Goal: Ask a question

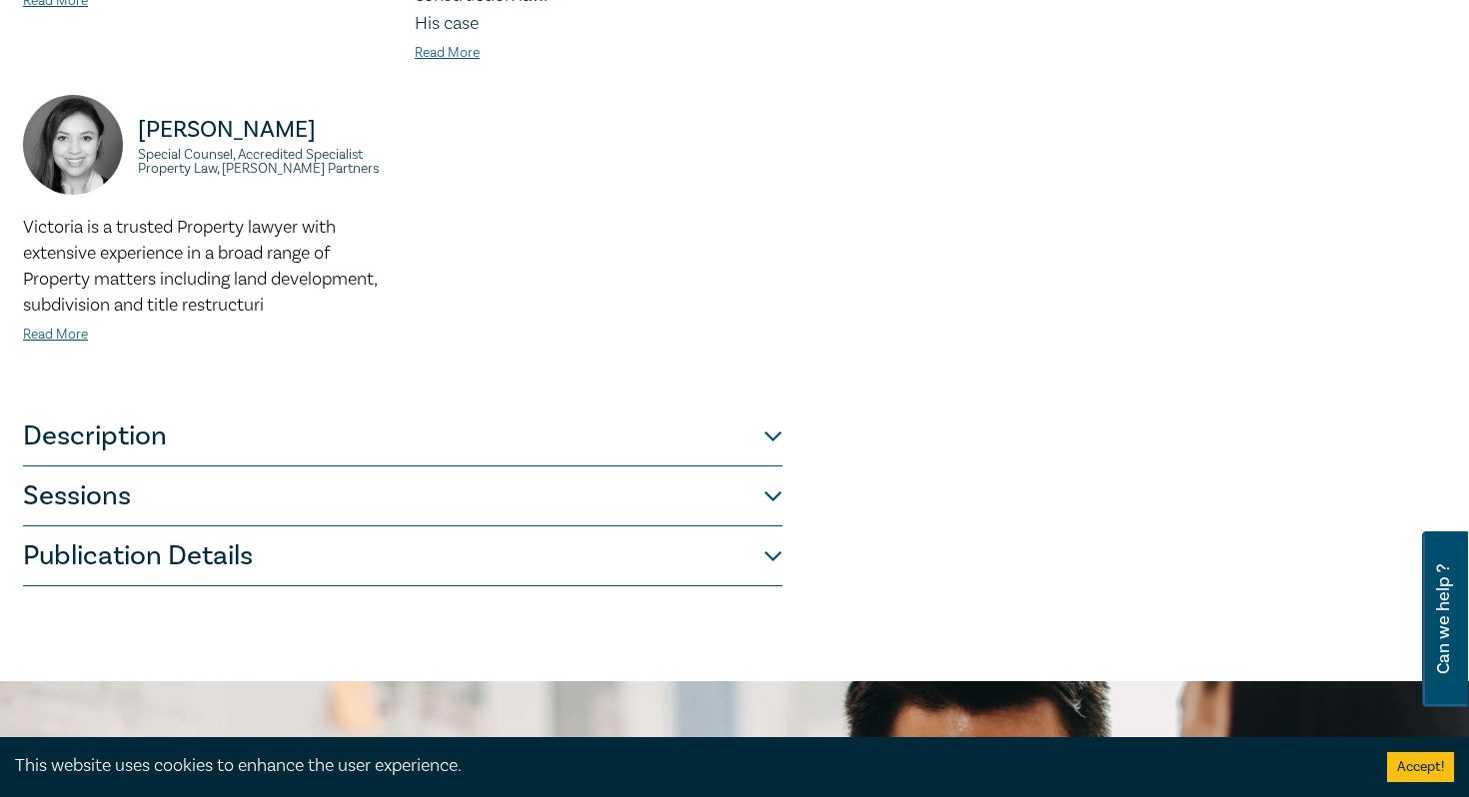
scroll to position [799, 0]
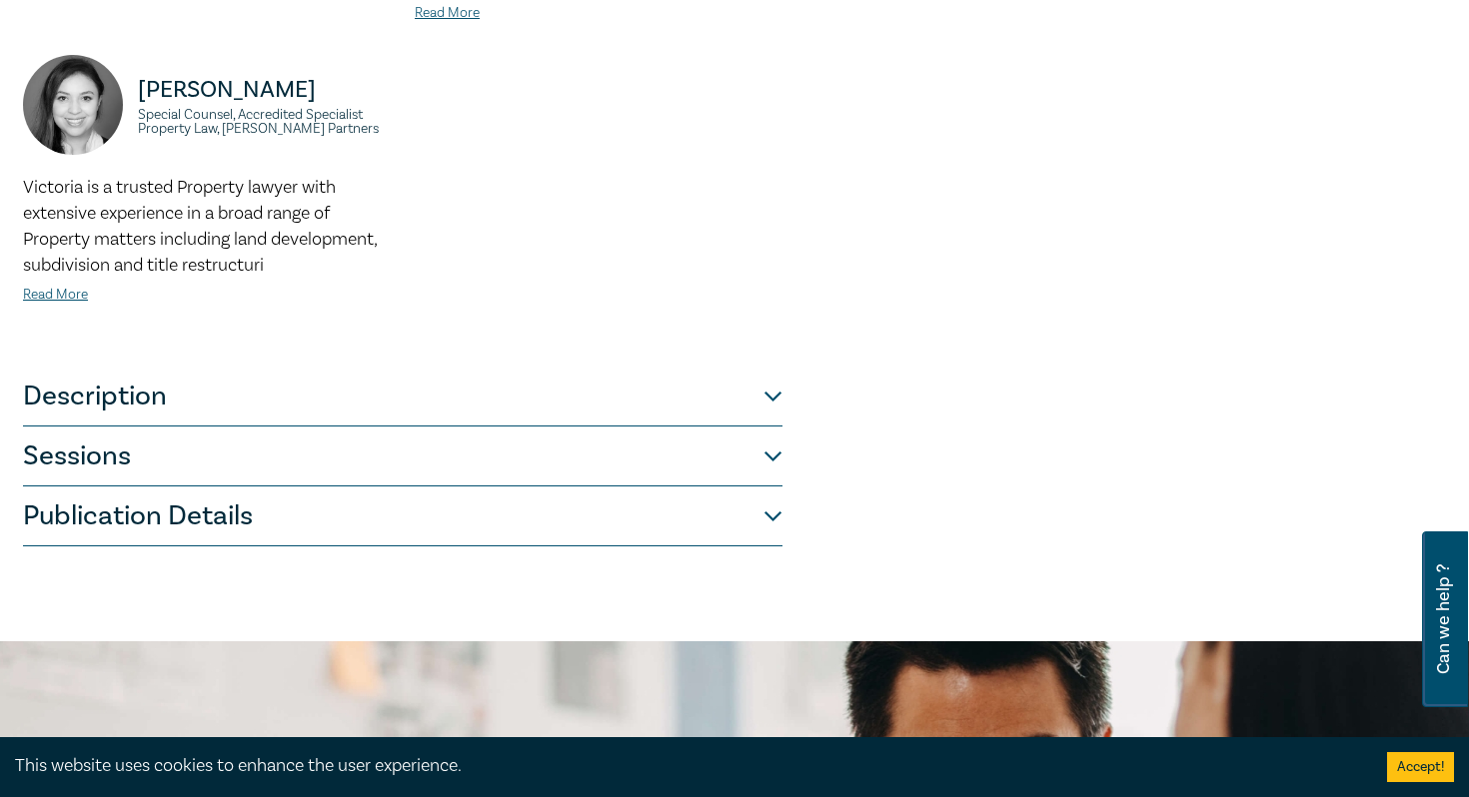
click at [767, 367] on button "Description" at bounding box center [402, 397] width 759 height 60
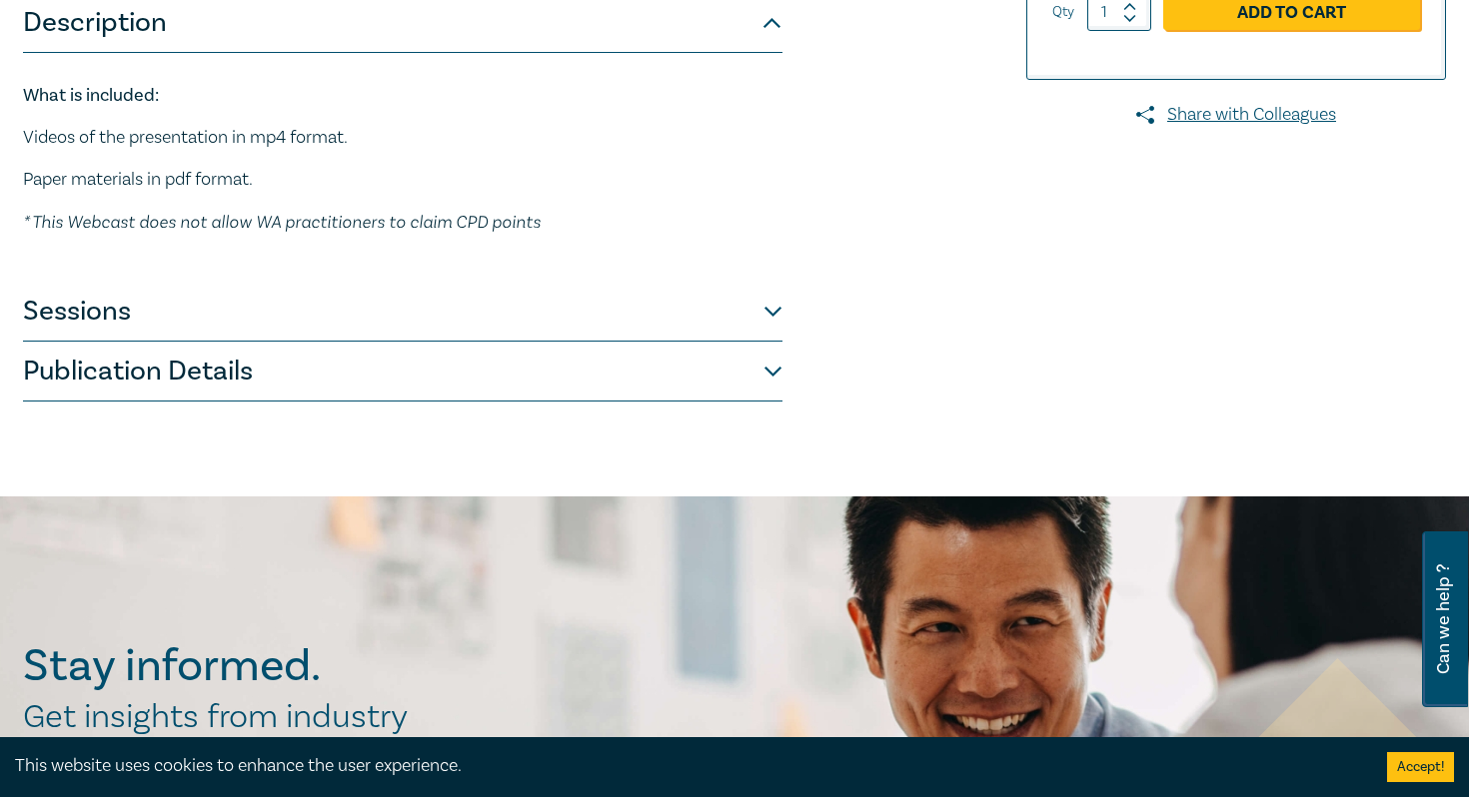
scroll to position [475, 0]
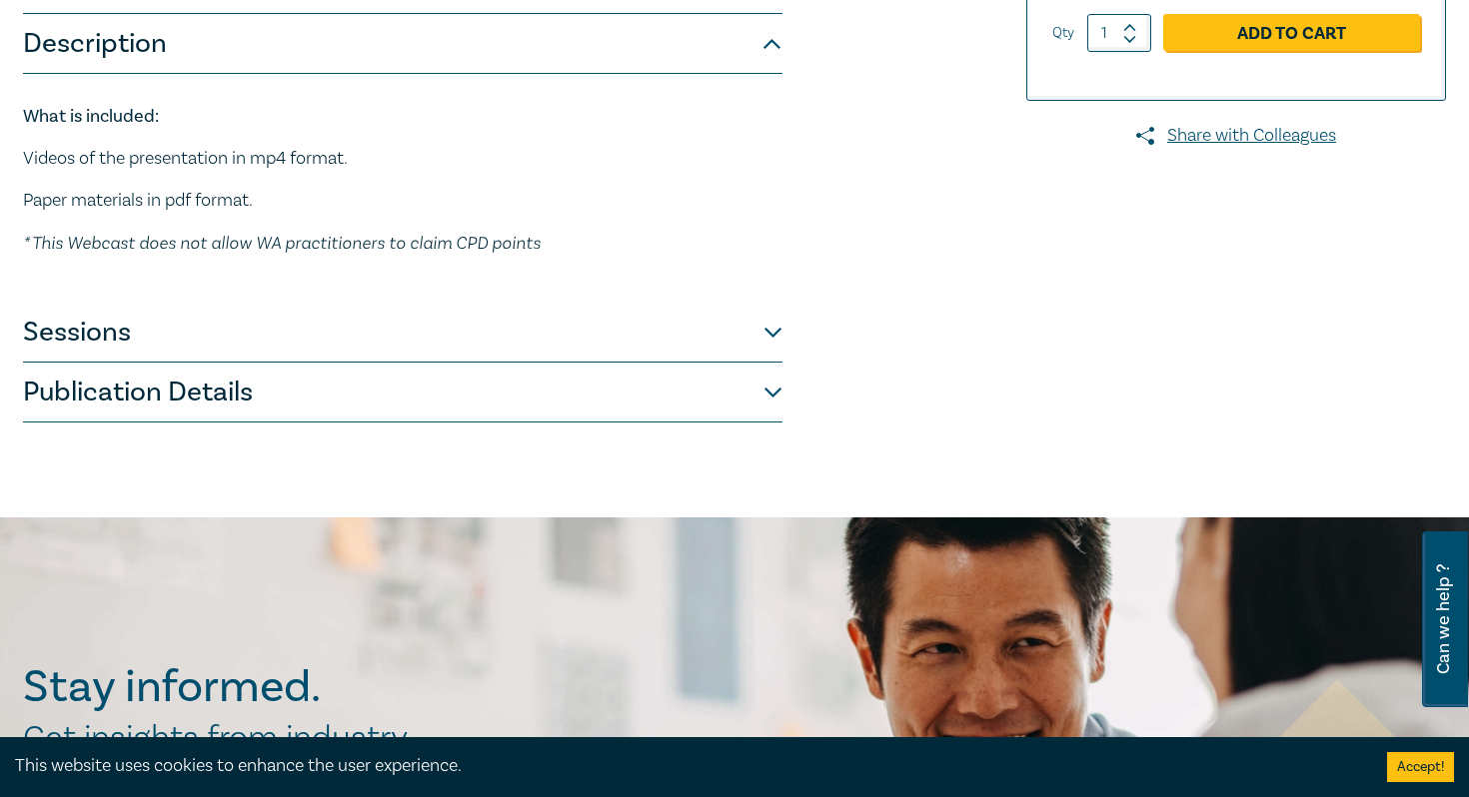
click at [774, 330] on button "Sessions" at bounding box center [402, 333] width 759 height 60
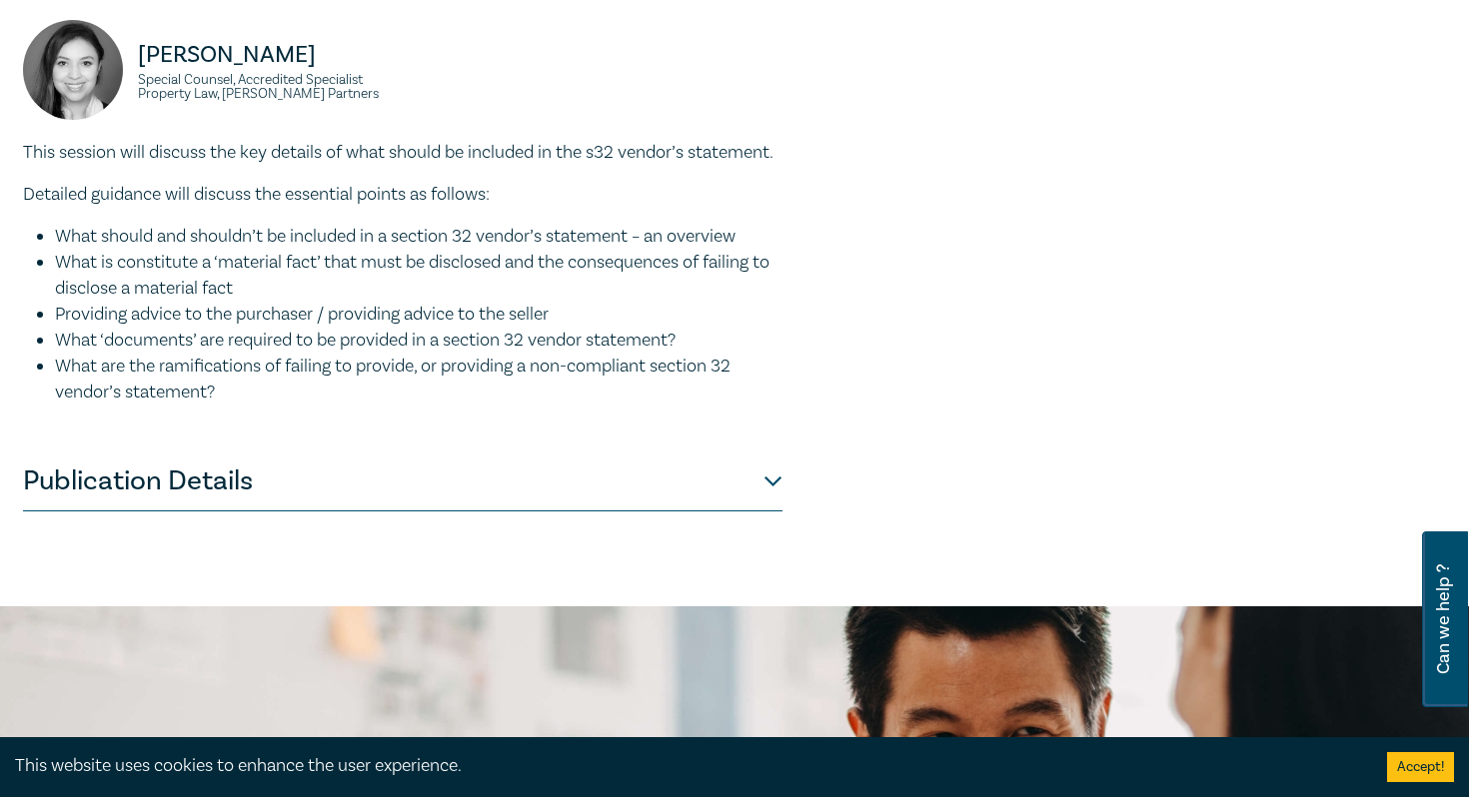
scroll to position [2034, 0]
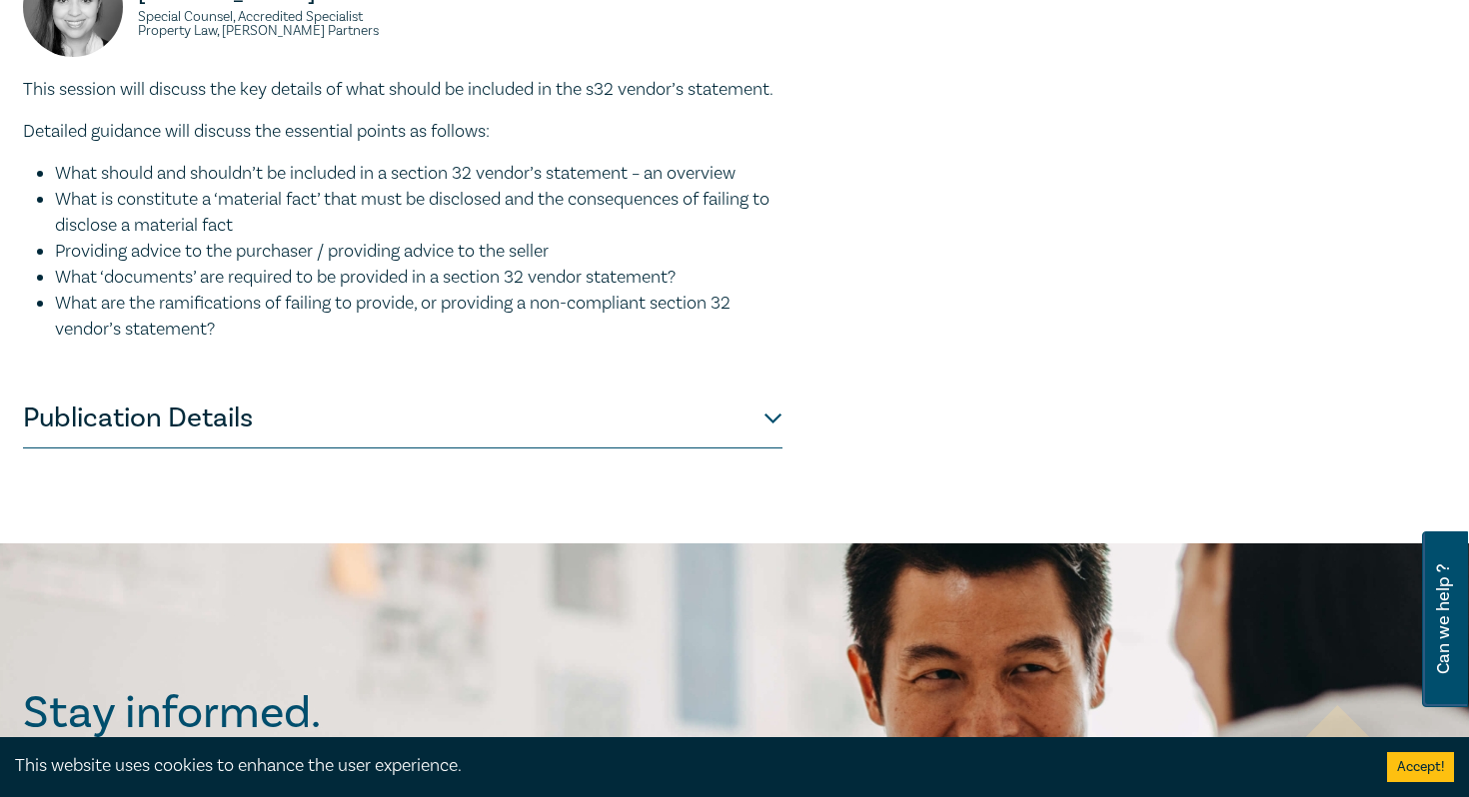
click at [771, 449] on button "Publication Details" at bounding box center [402, 419] width 759 height 60
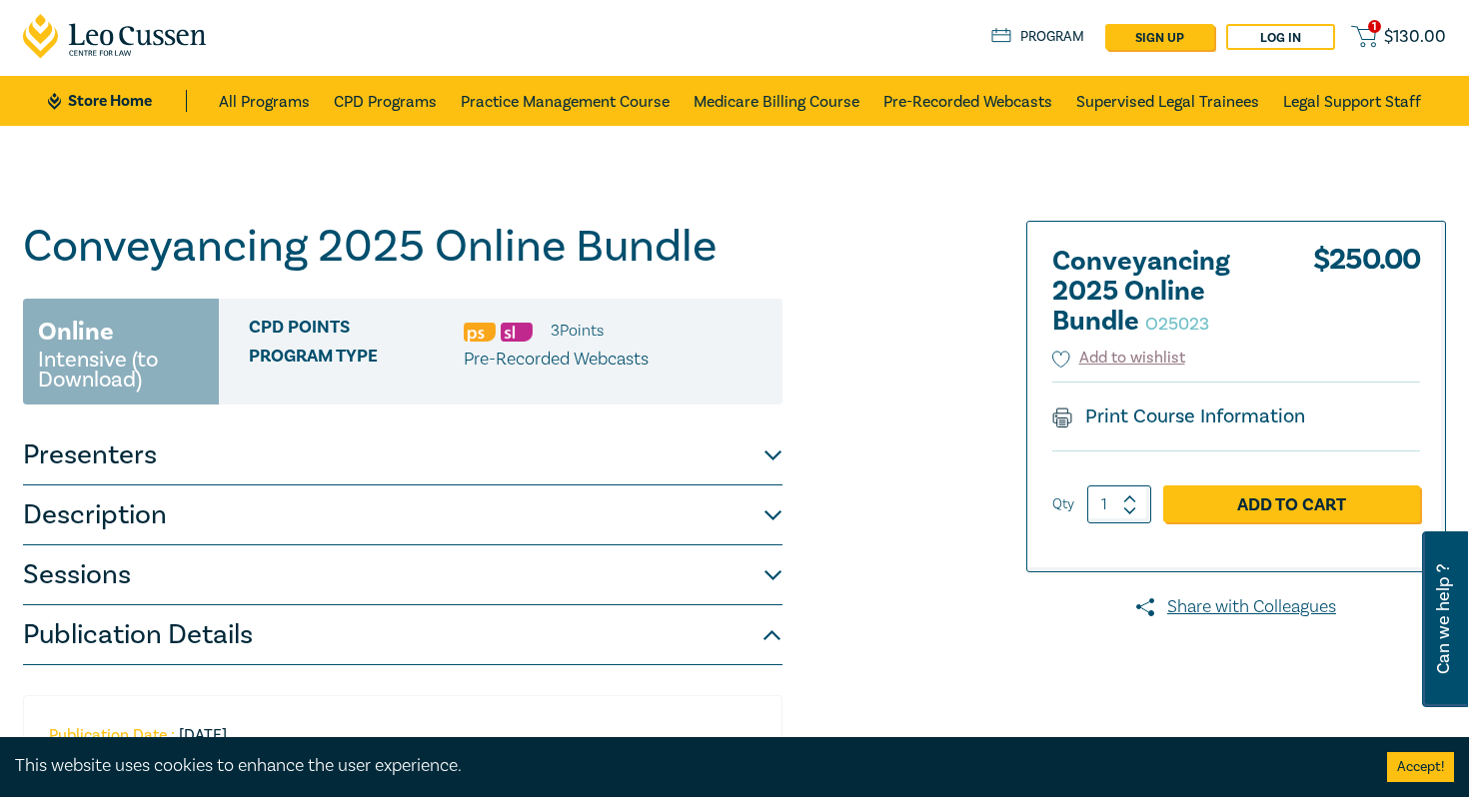
scroll to position [0, 0]
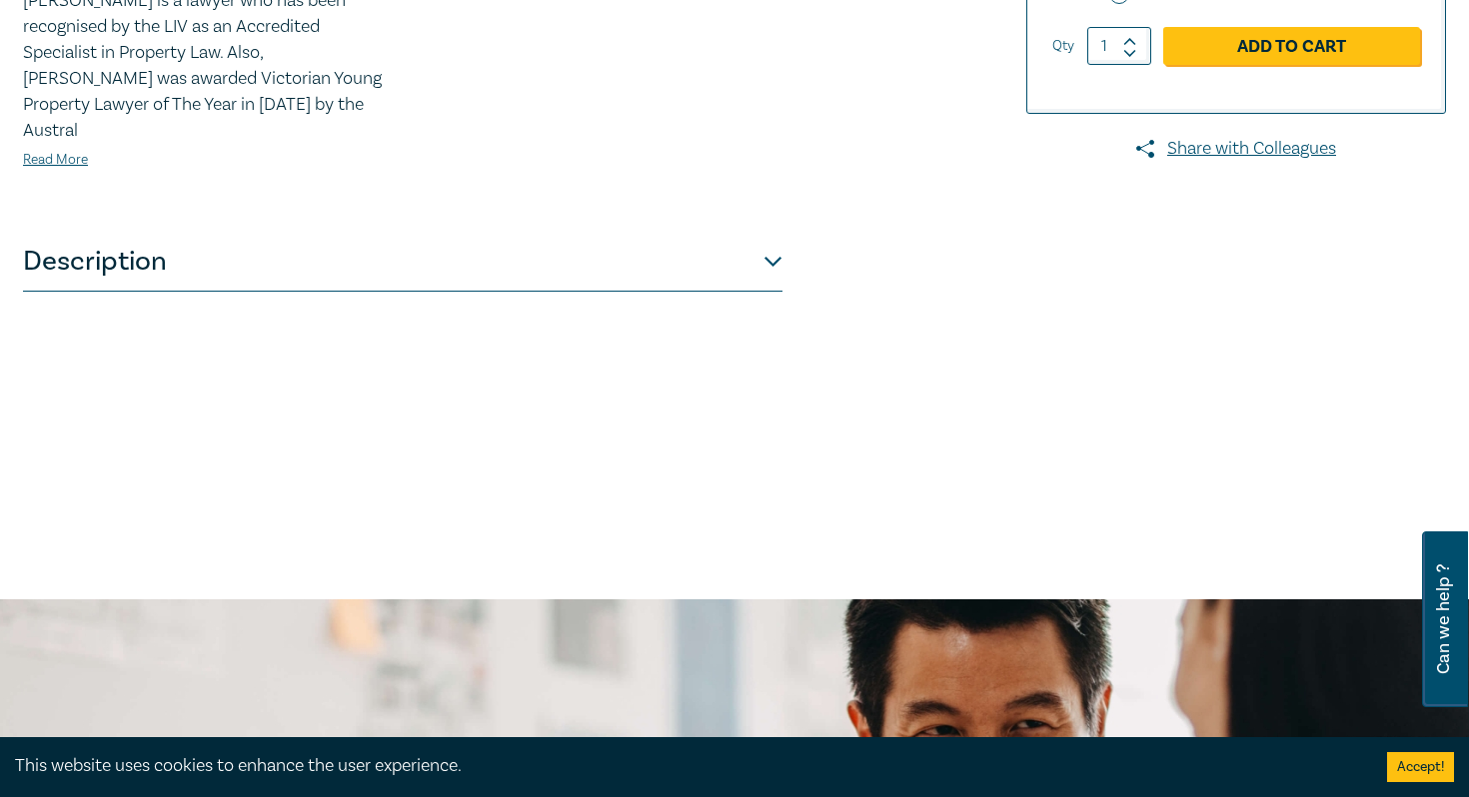
scroll to position [719, 0]
click at [772, 235] on button "Description" at bounding box center [402, 261] width 759 height 60
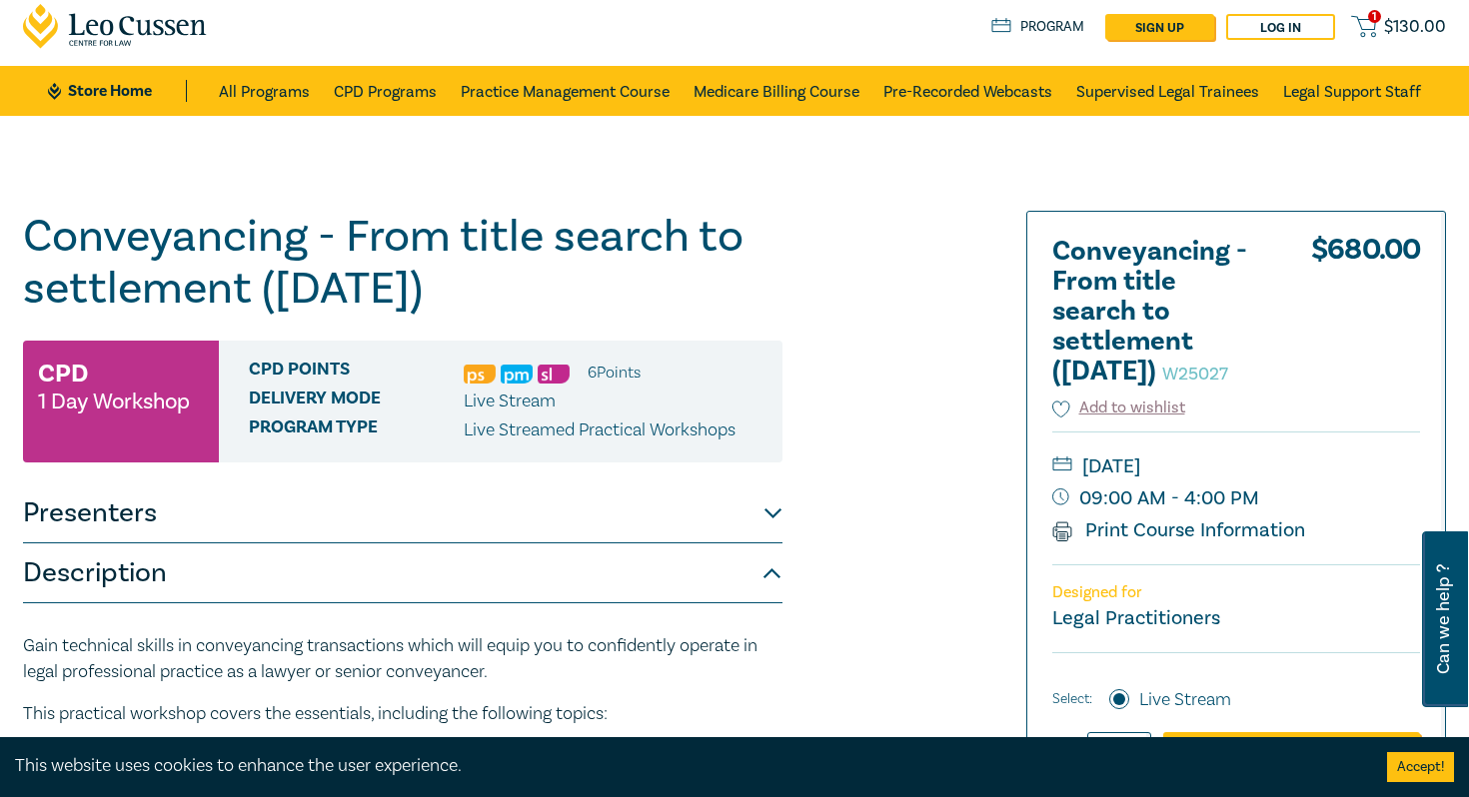
scroll to position [0, 0]
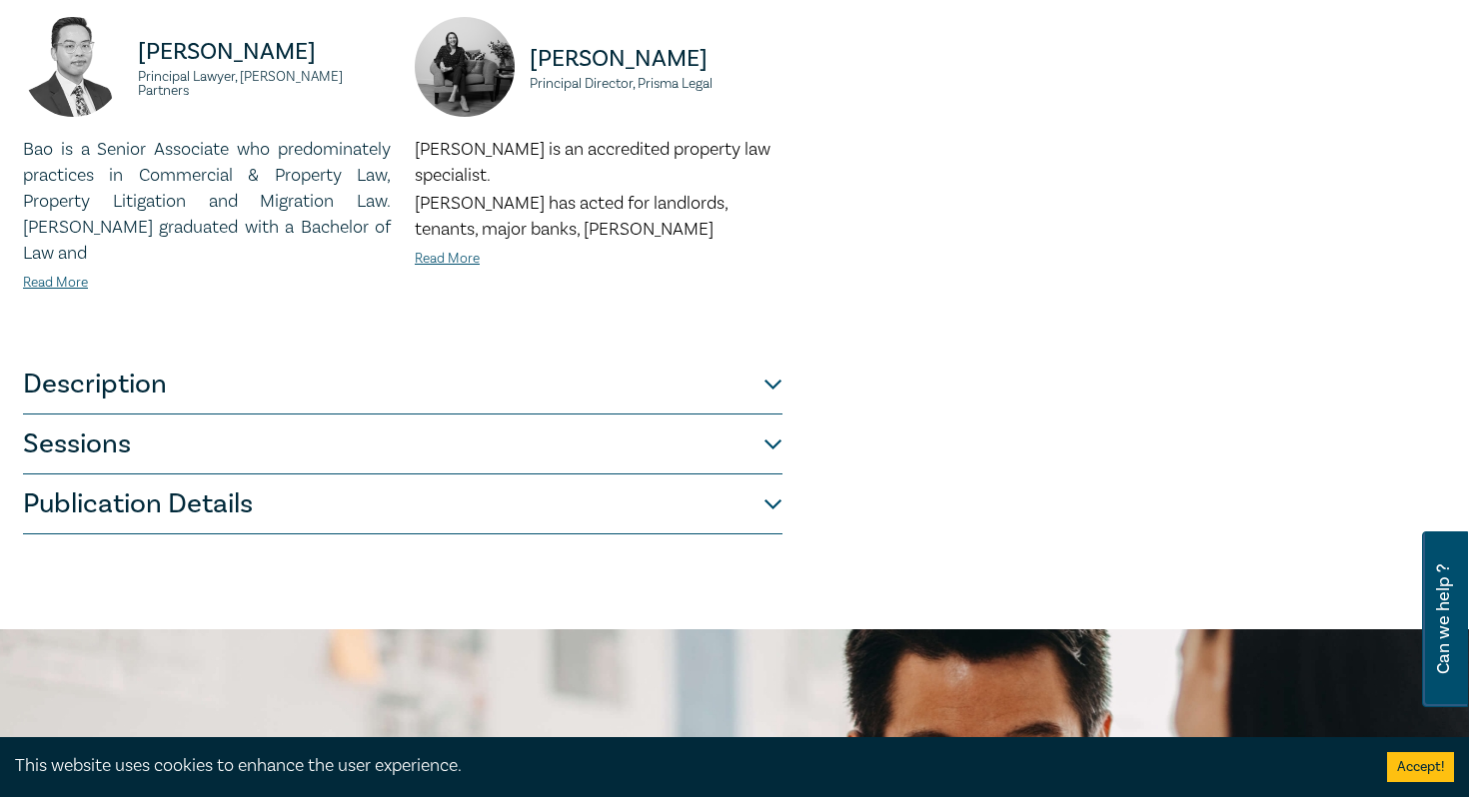
scroll to position [839, 0]
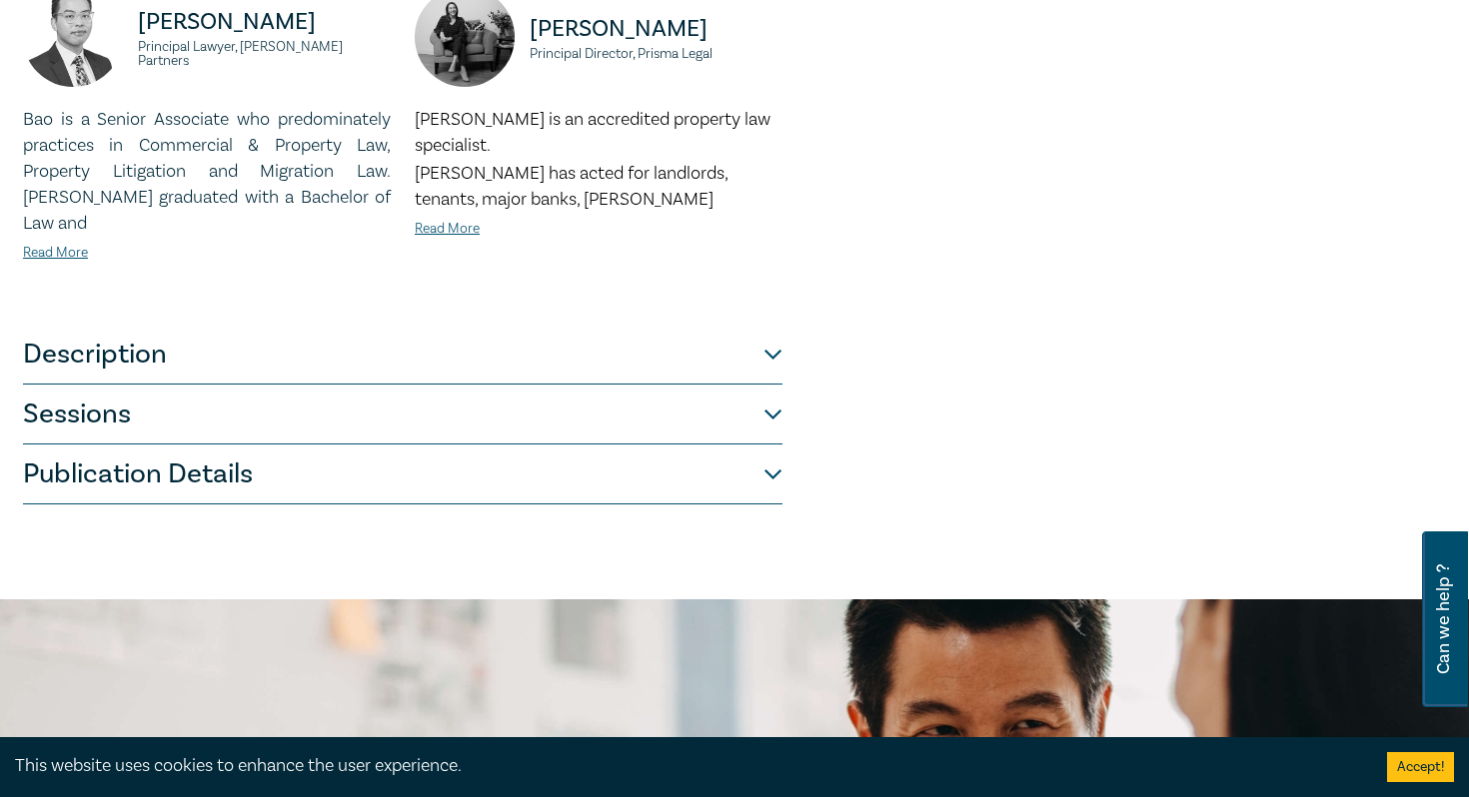
click at [775, 325] on button "Description" at bounding box center [402, 355] width 759 height 60
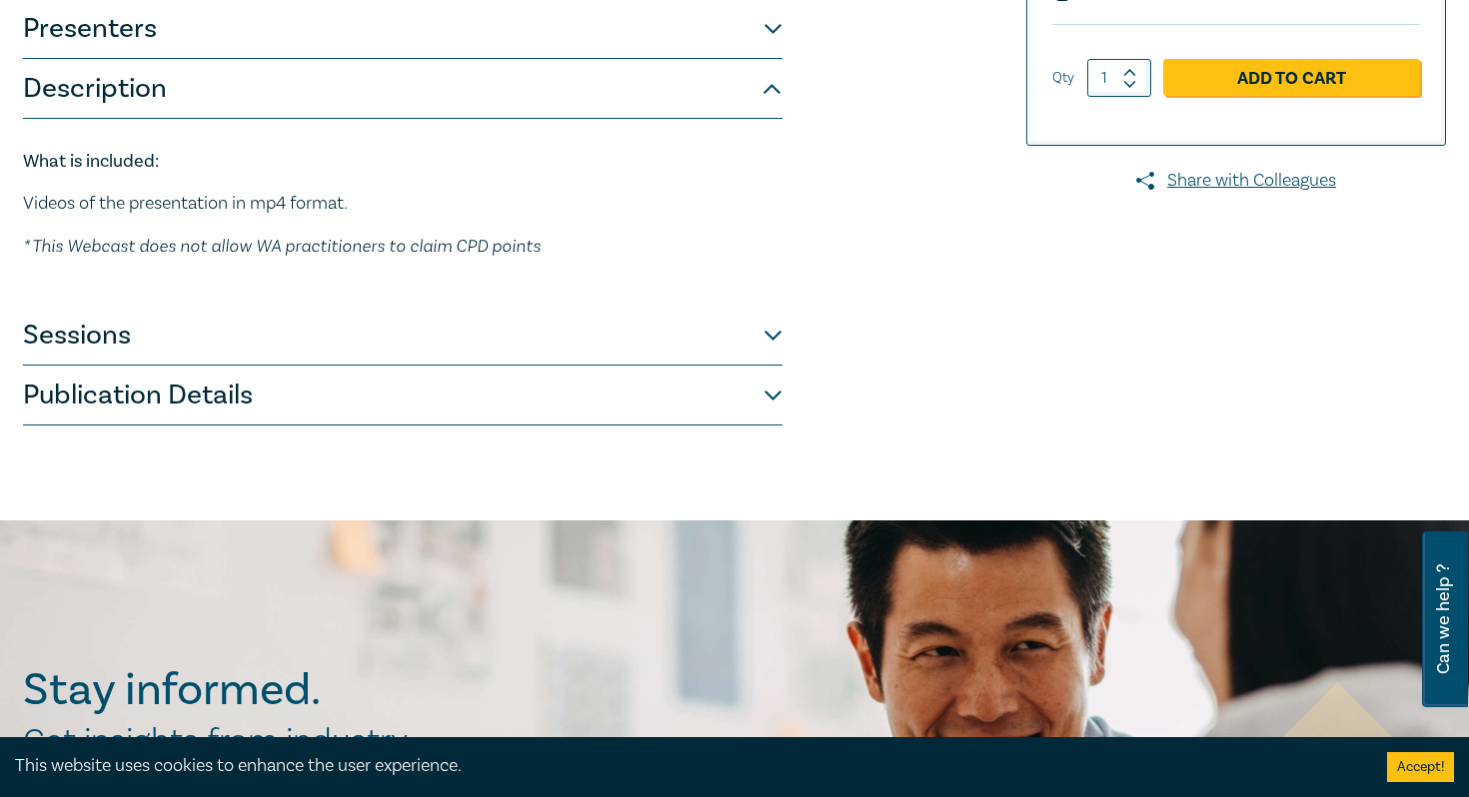
scroll to position [390, 0]
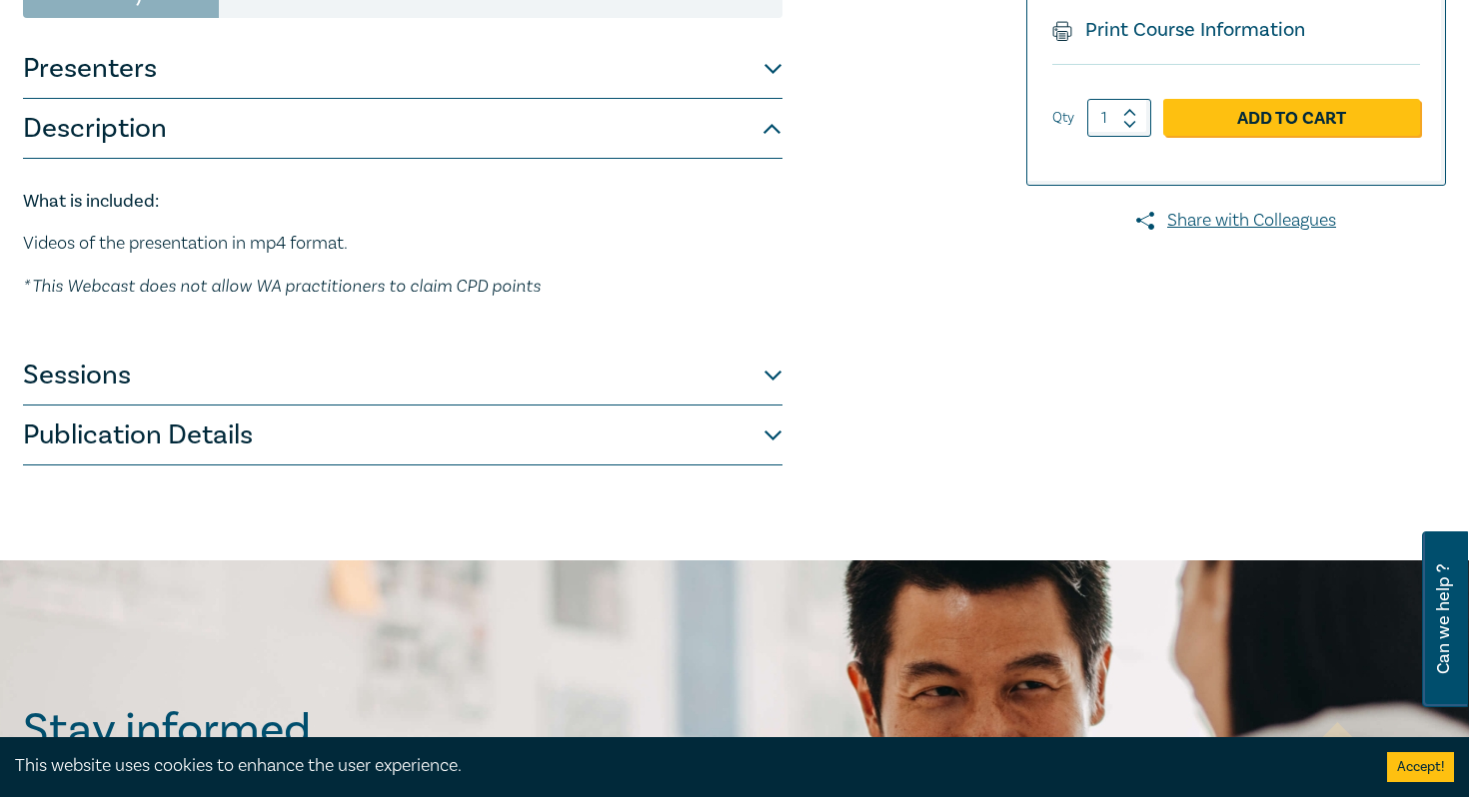
click at [775, 373] on button "Sessions" at bounding box center [402, 376] width 759 height 60
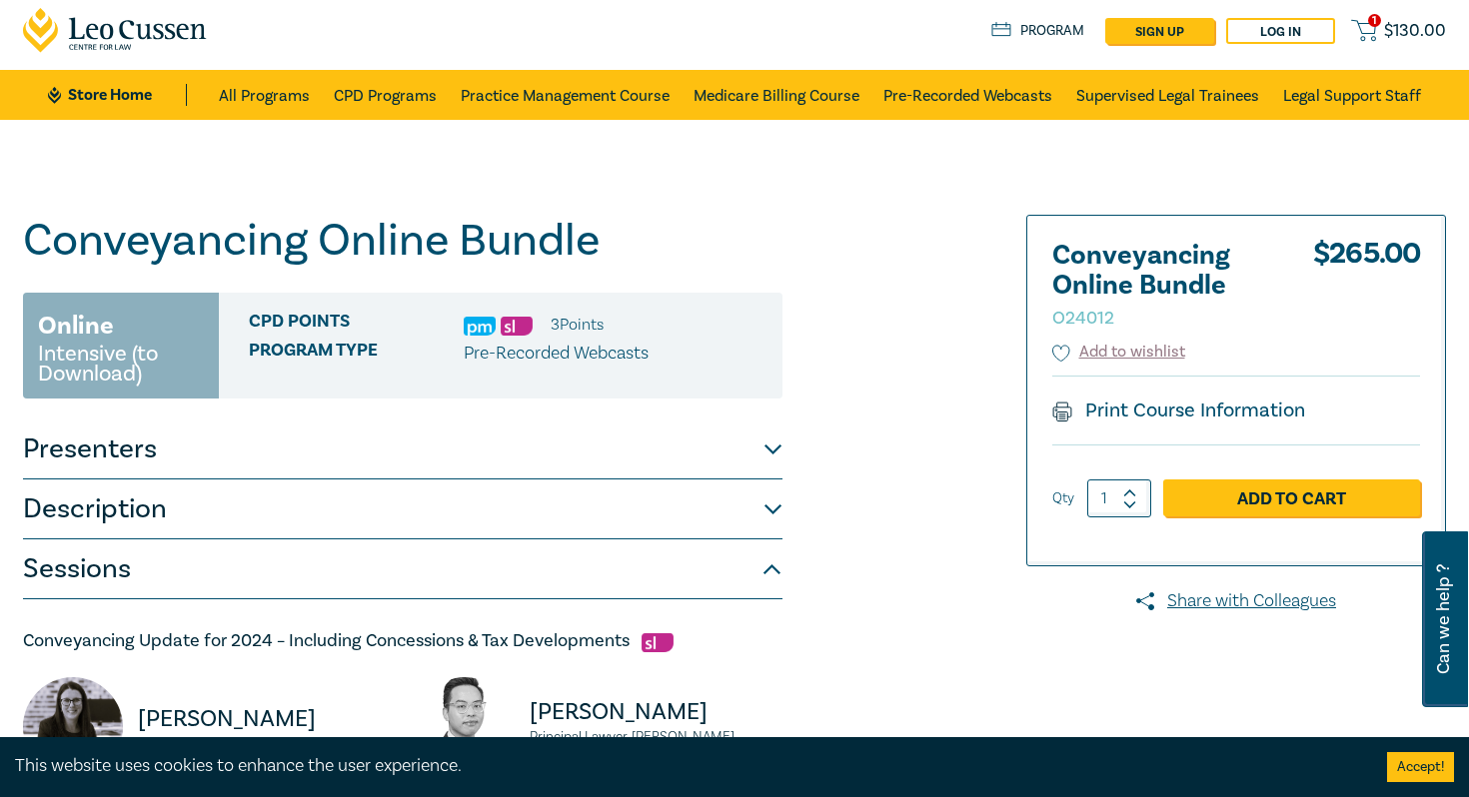
scroll to position [0, 0]
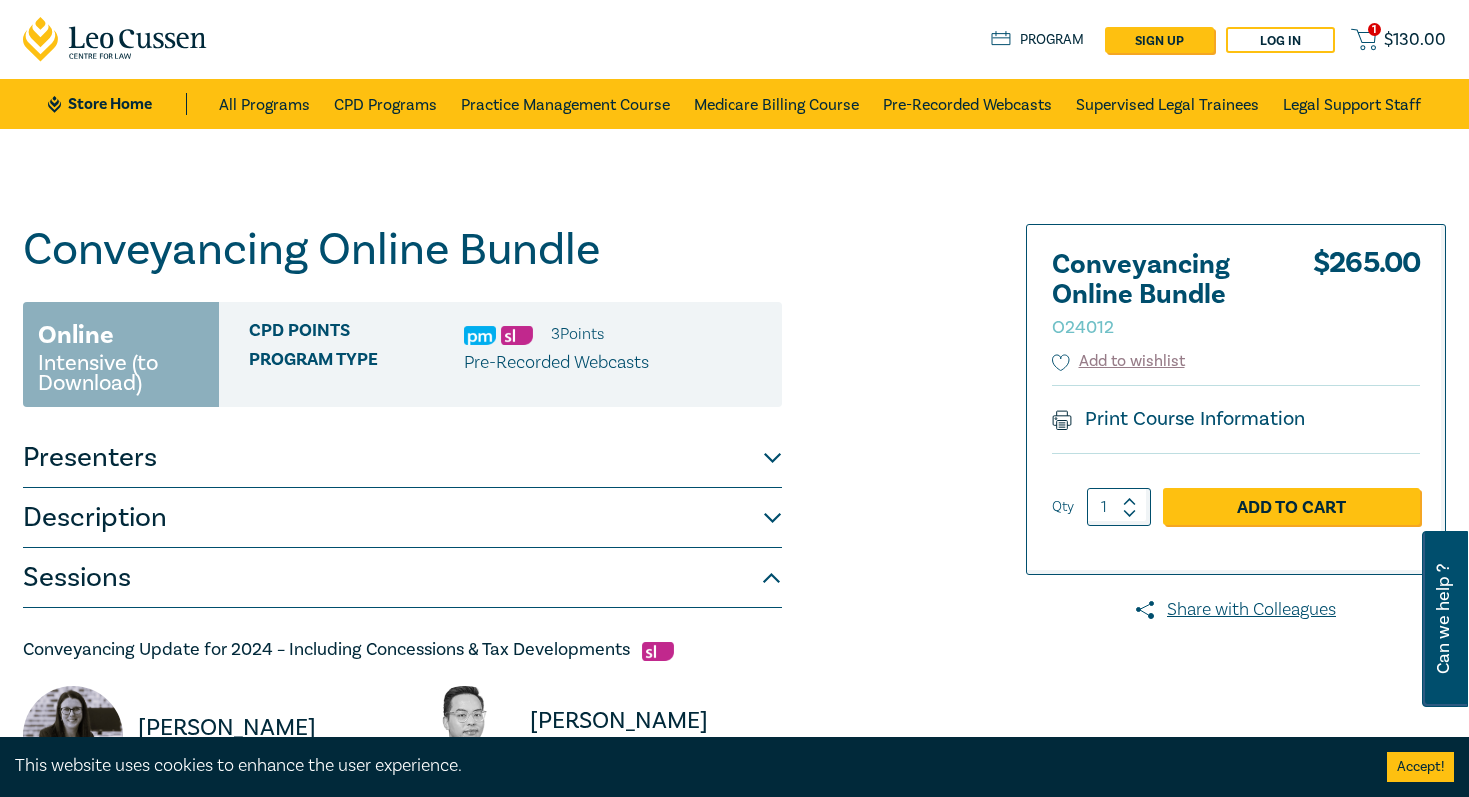
click at [1446, 631] on span "Can we help ?" at bounding box center [1443, 620] width 19 height 152
select select "AU"
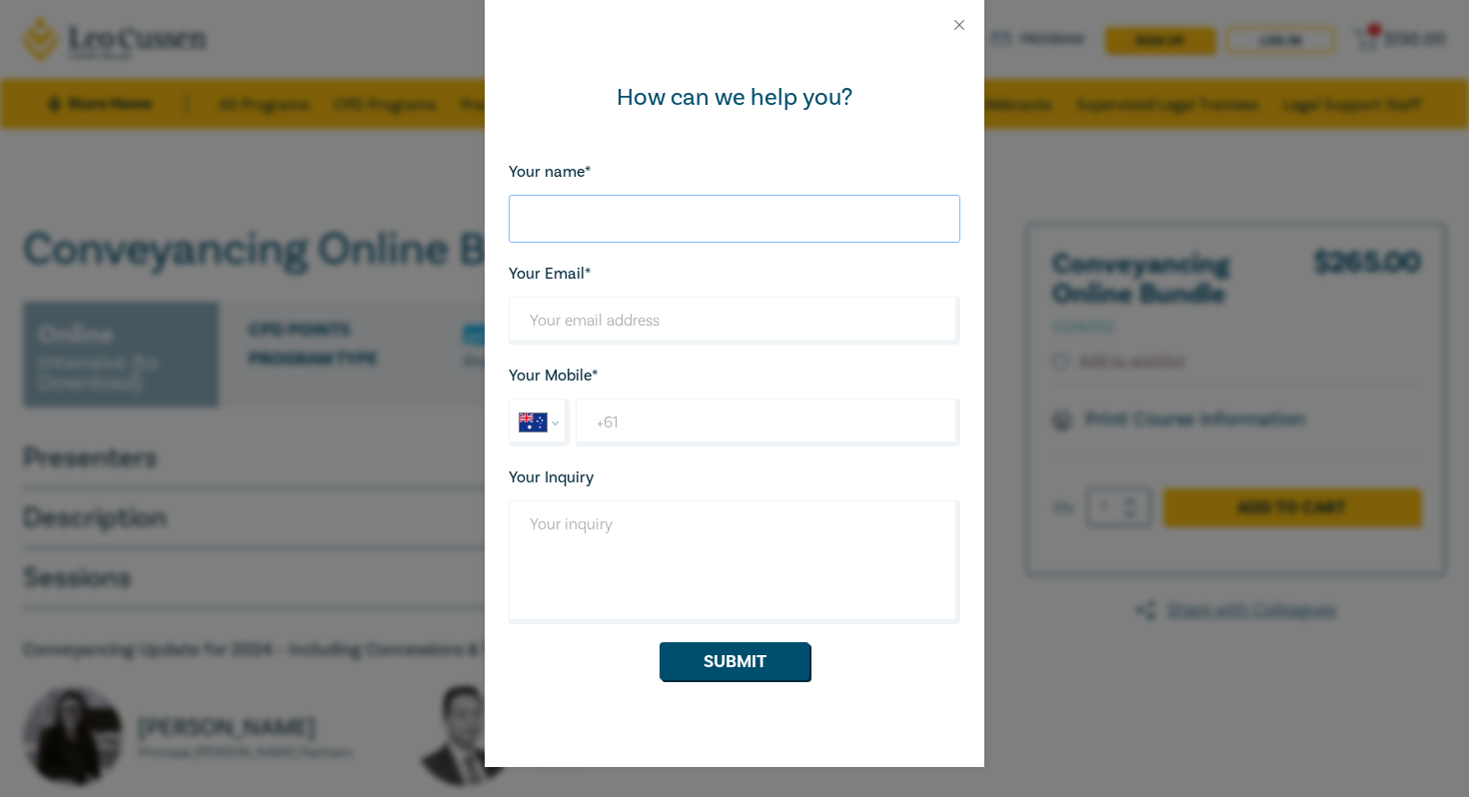
click at [545, 215] on input "Your name*" at bounding box center [735, 219] width 452 height 48
type input "s"
type input "Sonya"
click at [549, 326] on input "Your Email*" at bounding box center [735, 321] width 452 height 48
type input "sonya@womenslegaltas.org.au"
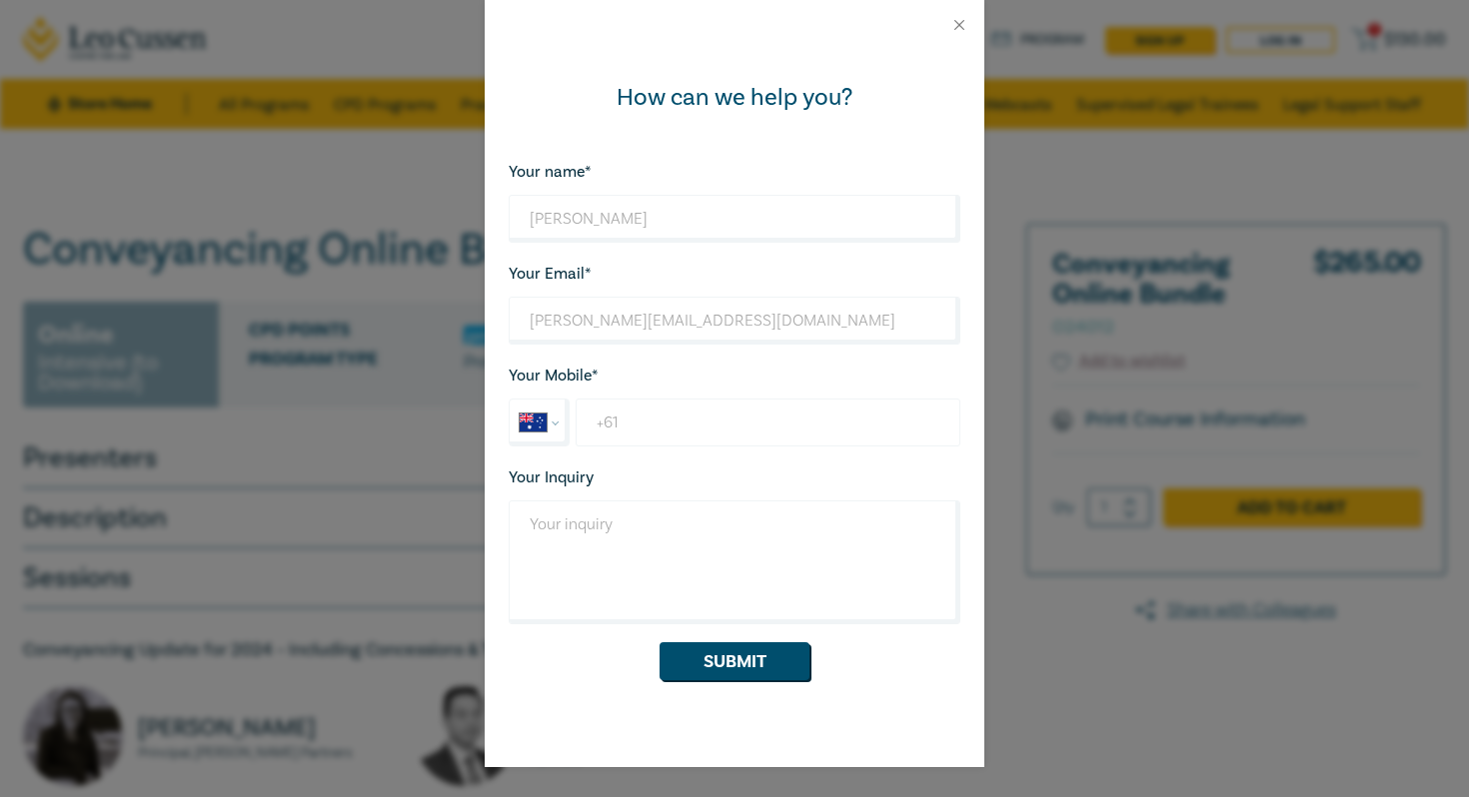
click at [627, 427] on input "+61" at bounding box center [768, 423] width 385 height 48
type input "+61 0401 060 835"
click at [557, 533] on textarea "Your Inquiry" at bounding box center [735, 563] width 452 height 124
type textarea "Is the conveyancing online bundle suitable for Tasmanian Practitioners"
click at [705, 663] on button "Submit" at bounding box center [735, 662] width 150 height 38
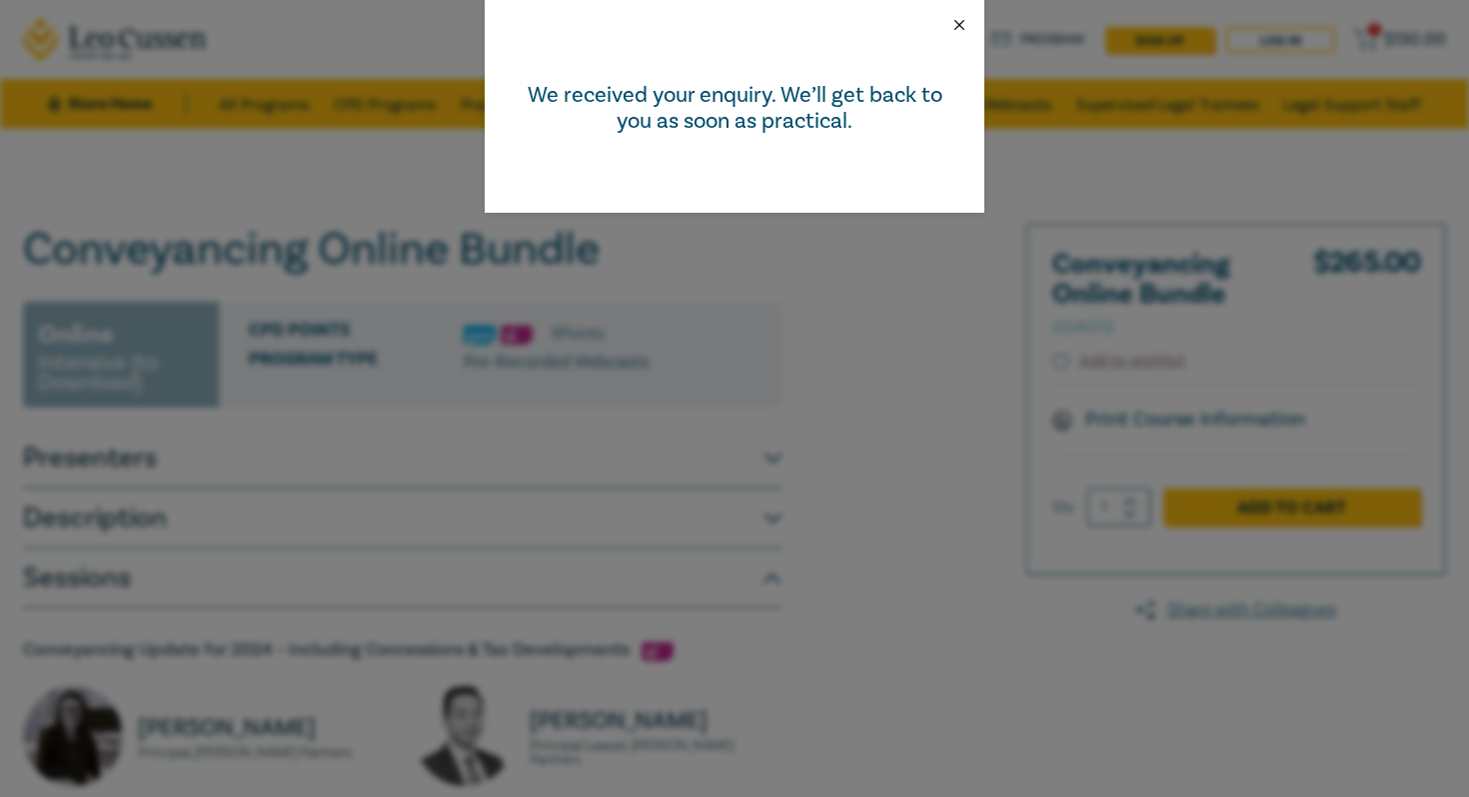
click at [961, 26] on button "Close" at bounding box center [959, 25] width 18 height 18
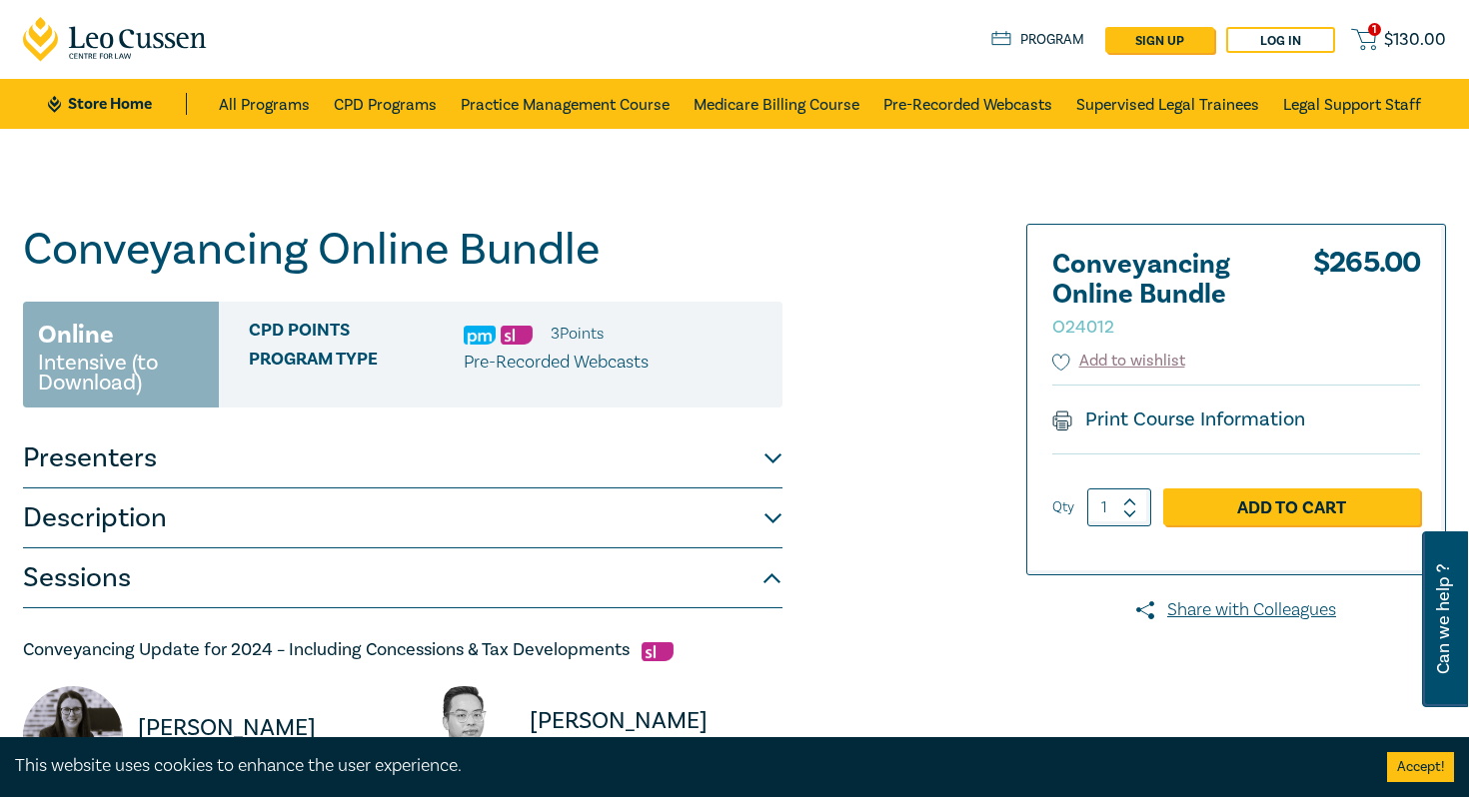
click at [1448, 647] on span "Can we help ?" at bounding box center [1443, 620] width 19 height 152
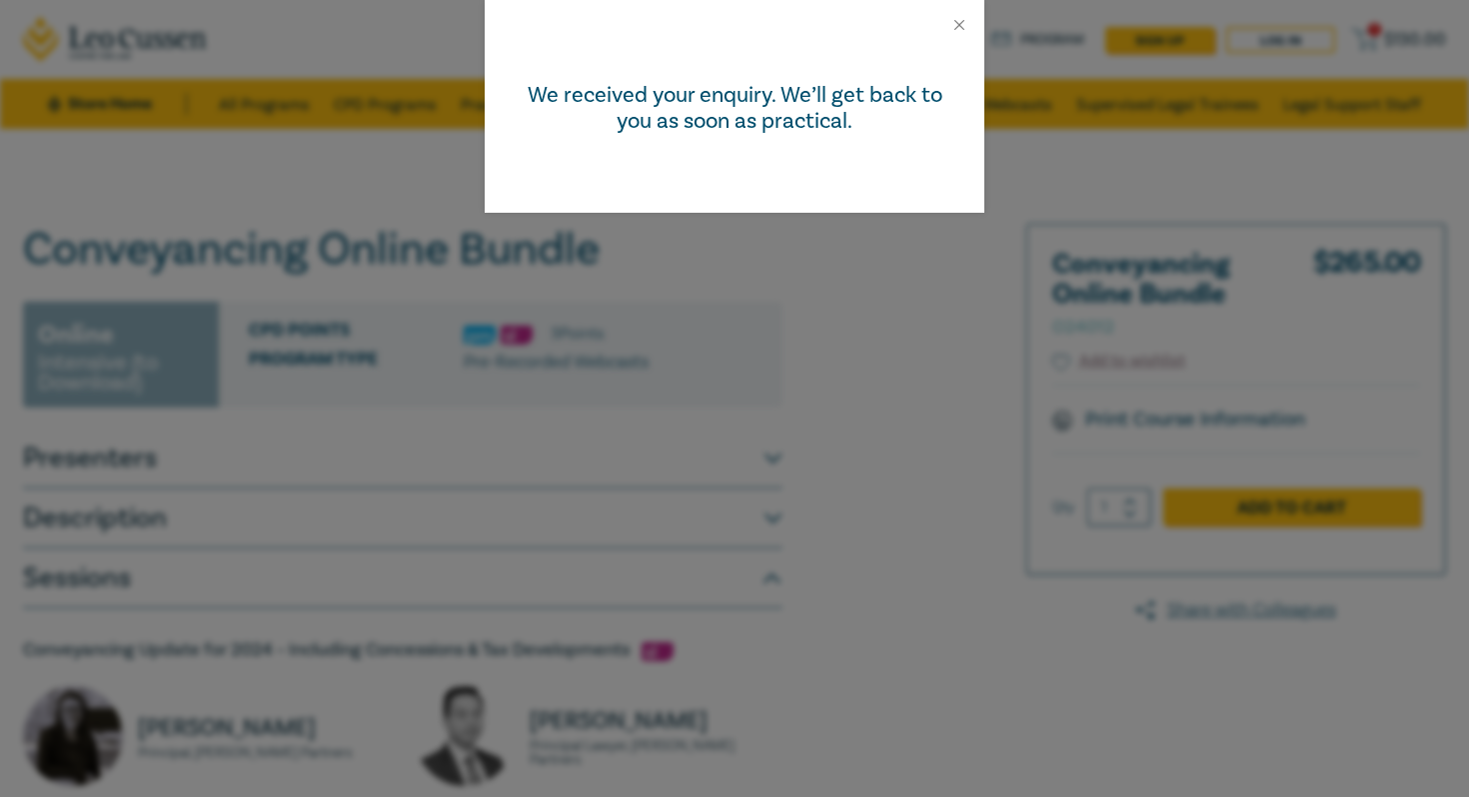
click at [904, 577] on div "We received your enquiry. We’ll get back to you as soon as practical." at bounding box center [734, 398] width 1469 height 797
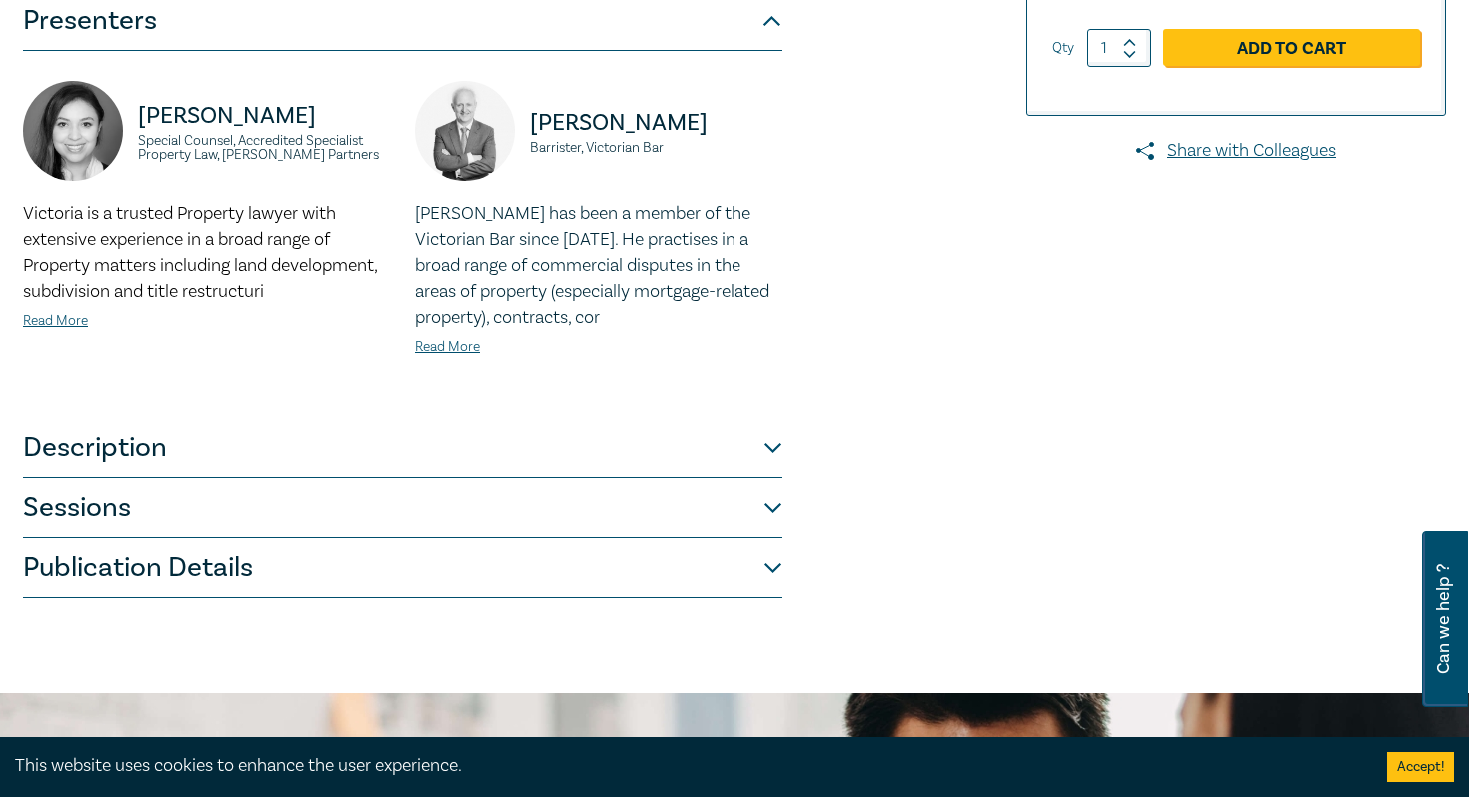
scroll to position [560, 0]
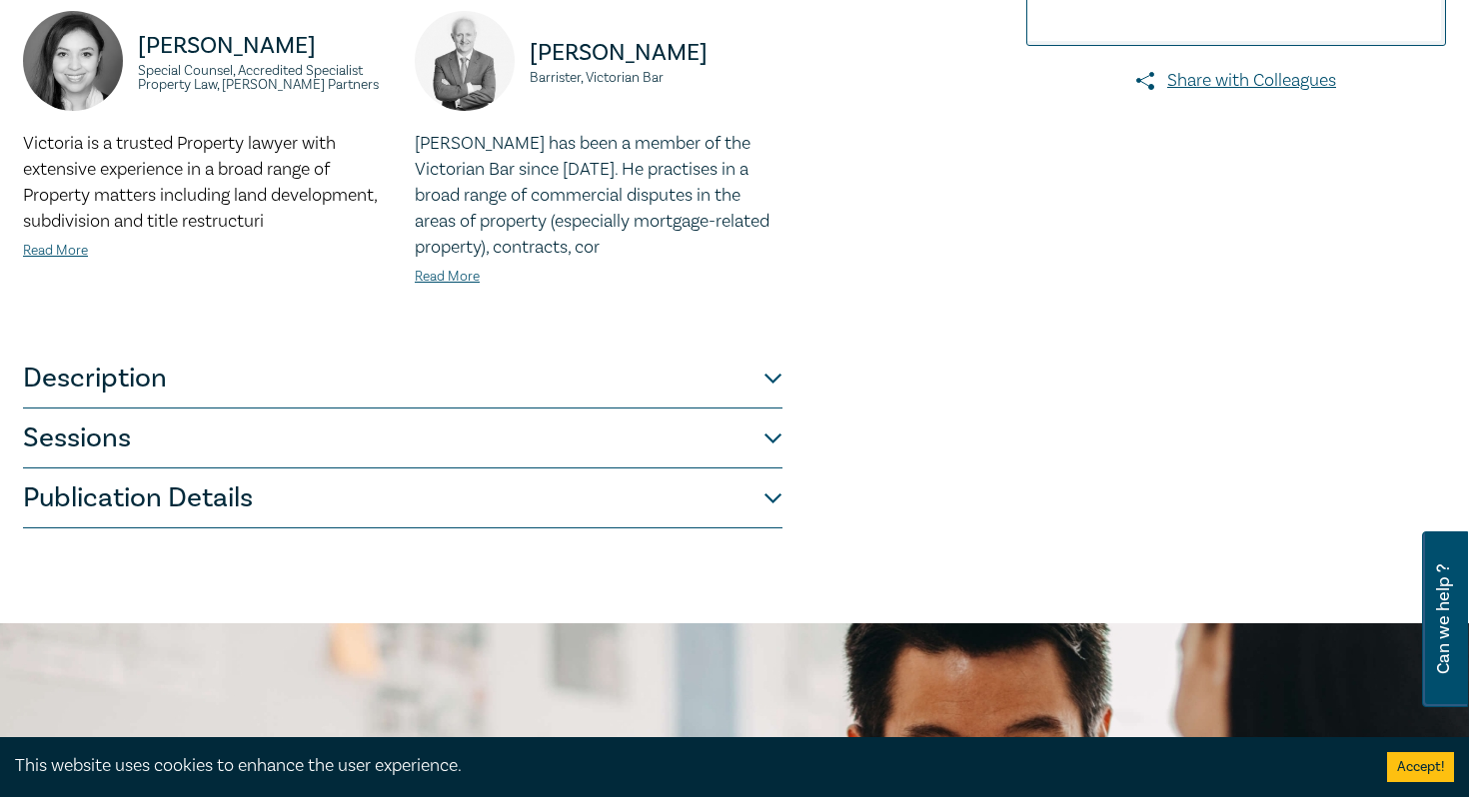
click at [763, 387] on button "Description" at bounding box center [402, 379] width 759 height 60
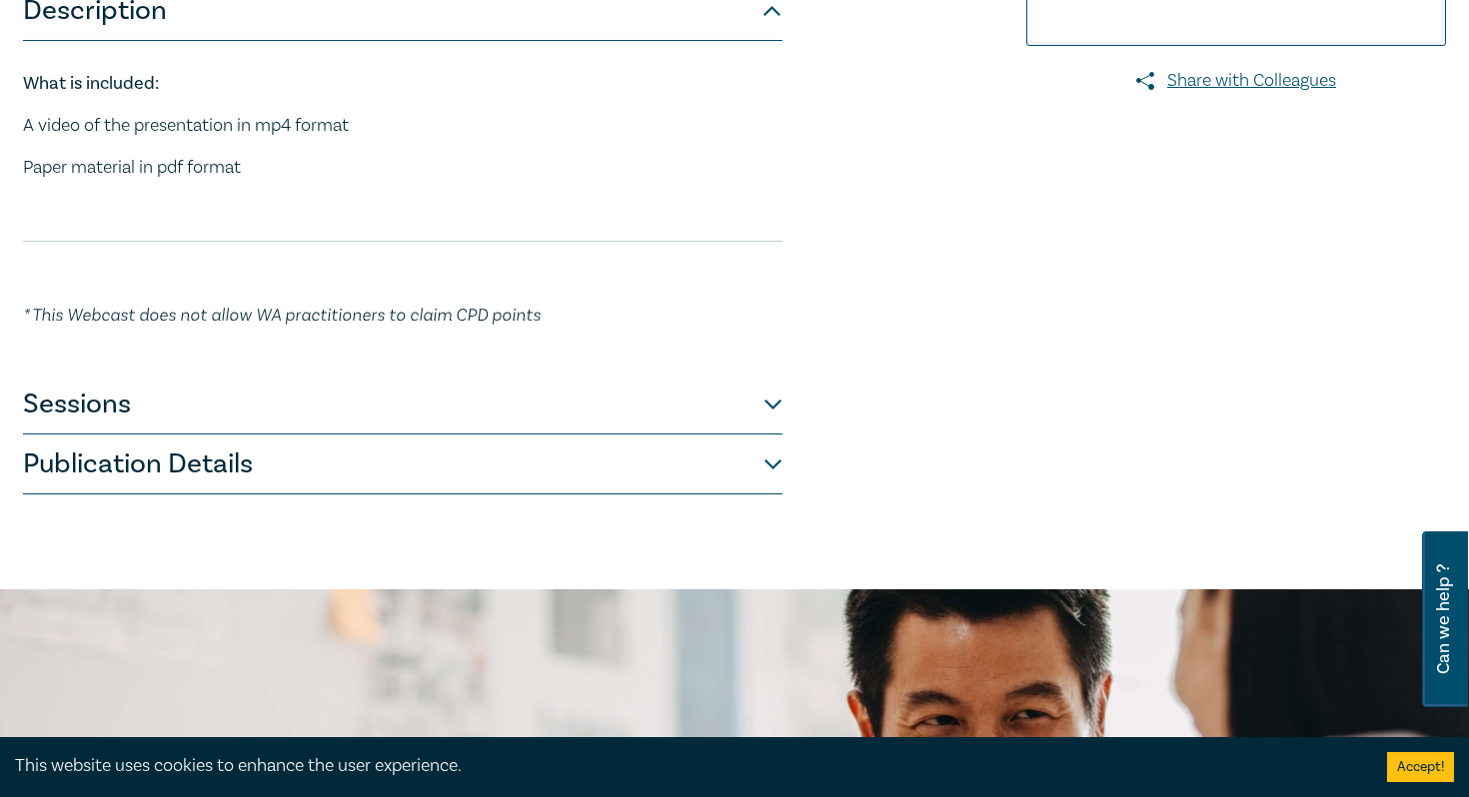
click at [757, 404] on button "Sessions" at bounding box center [402, 405] width 759 height 60
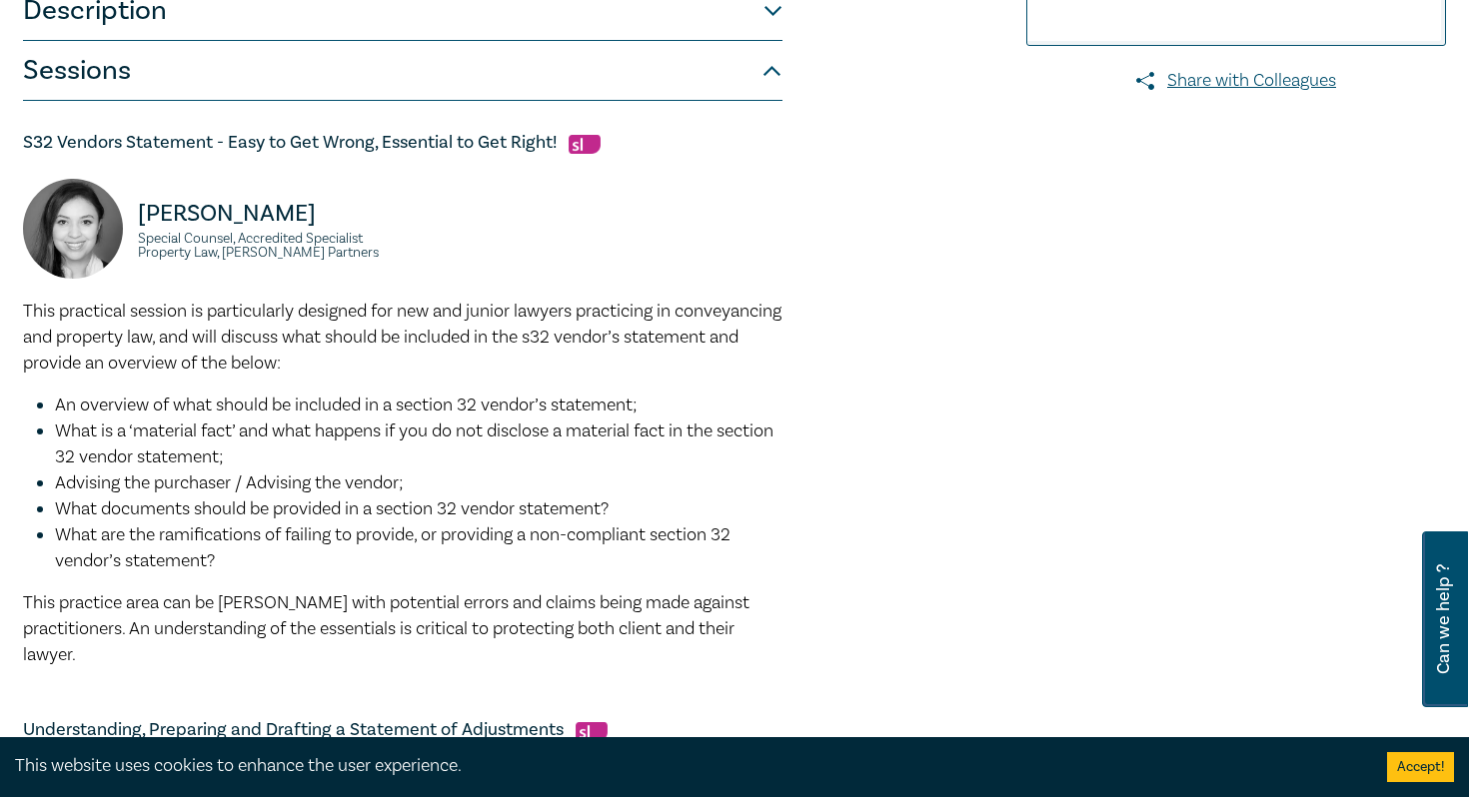
click at [972, 546] on div "Conveyancing Essentials Online Bundle O24083 Online Intensive (to Download) CPD…" at bounding box center [493, 542] width 964 height 1756
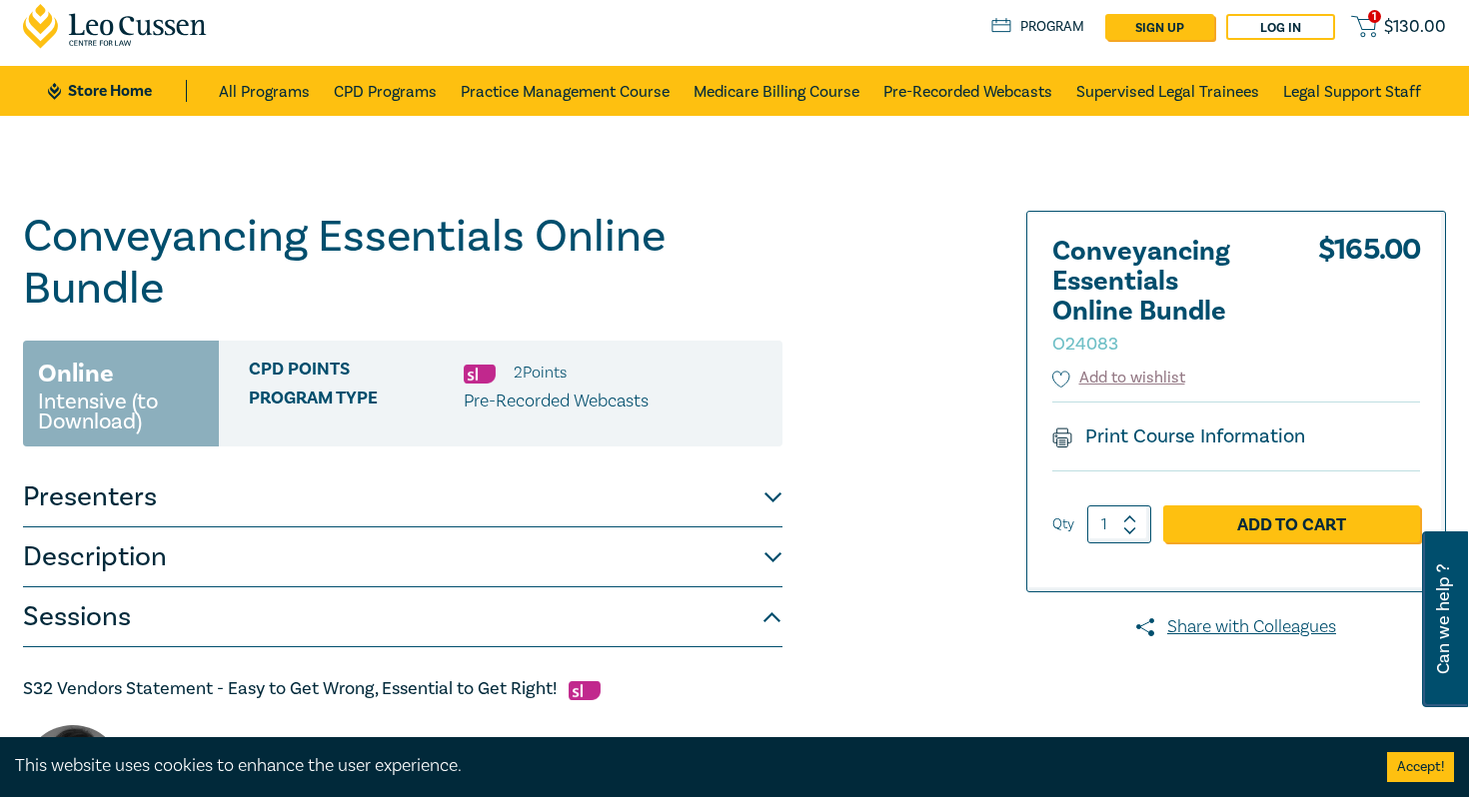
scroll to position [0, 0]
